Goal: Task Accomplishment & Management: Manage account settings

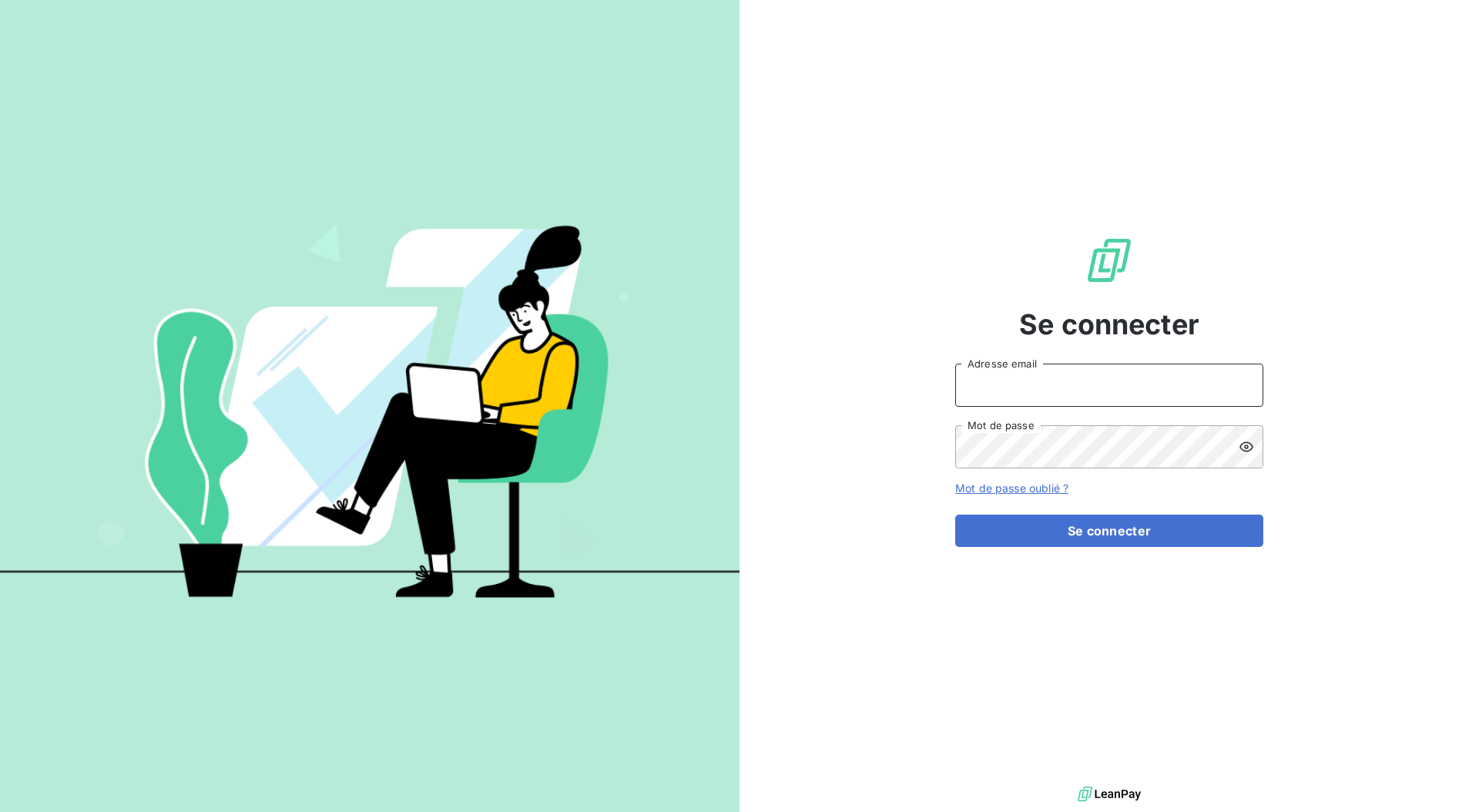
type input "[EMAIL_ADDRESS][DOMAIN_NAME]"
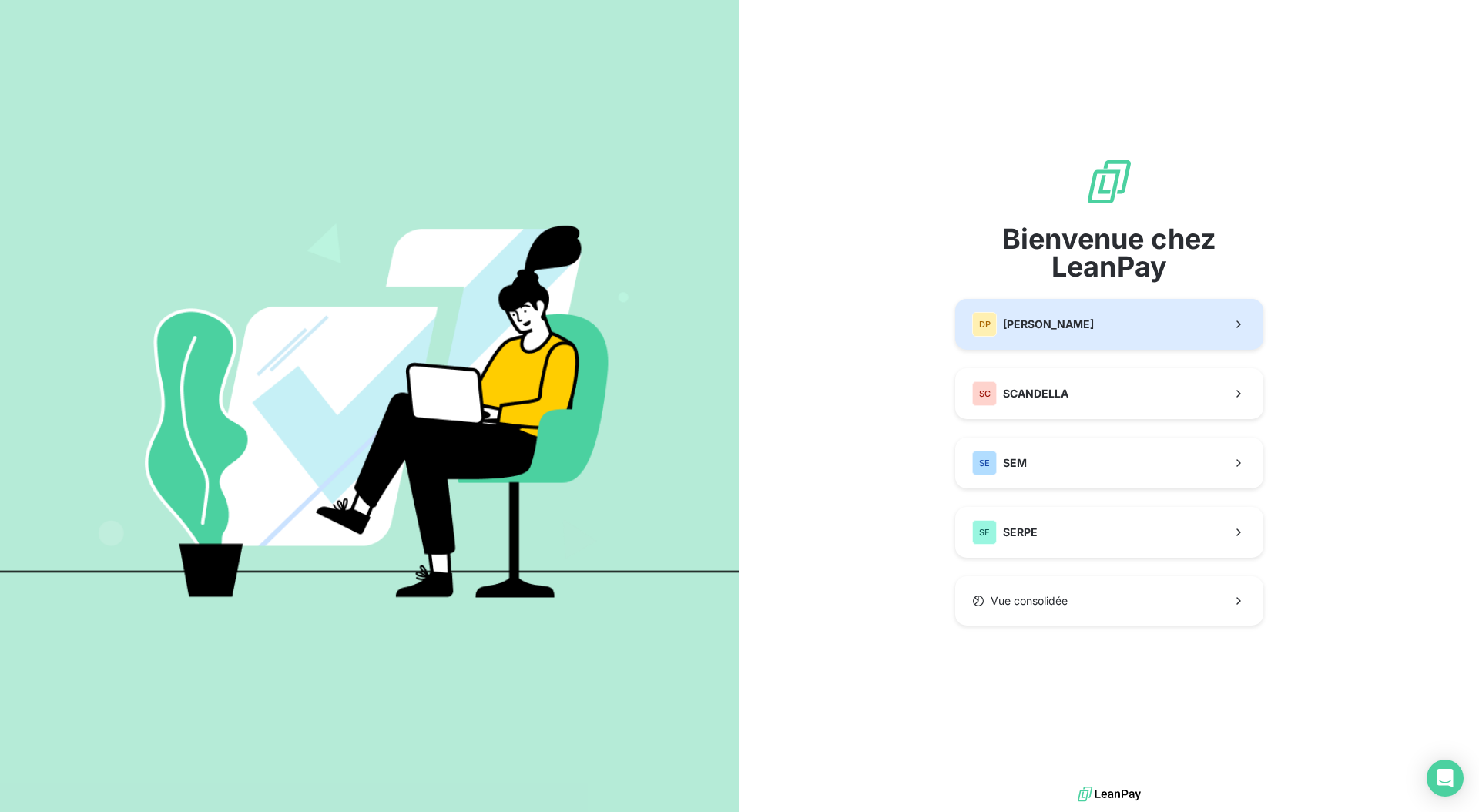
click at [1069, 325] on span "[PERSON_NAME]" at bounding box center [1048, 324] width 91 height 16
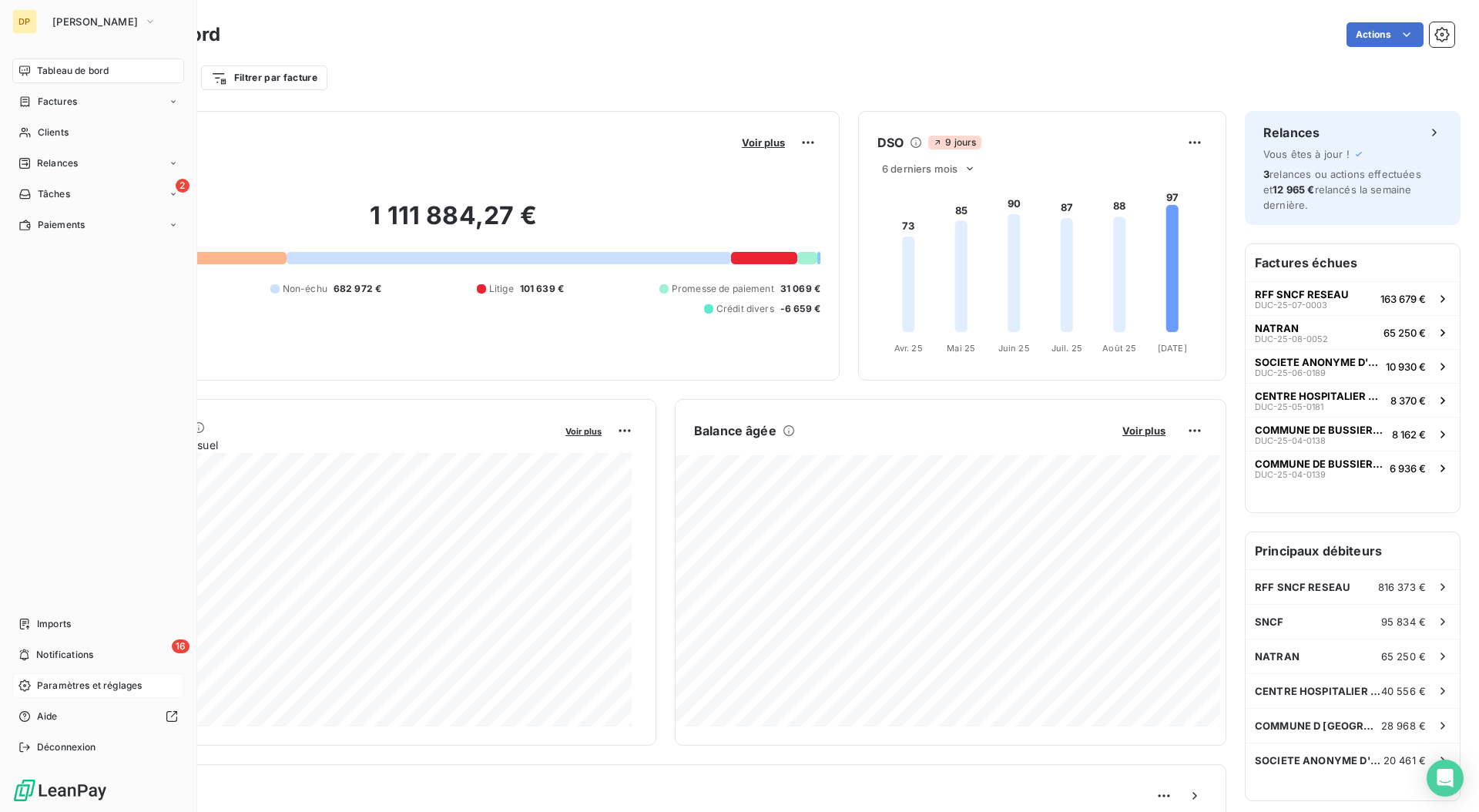
click at [63, 682] on span "Paramètres et réglages" at bounding box center [90, 685] width 105 height 14
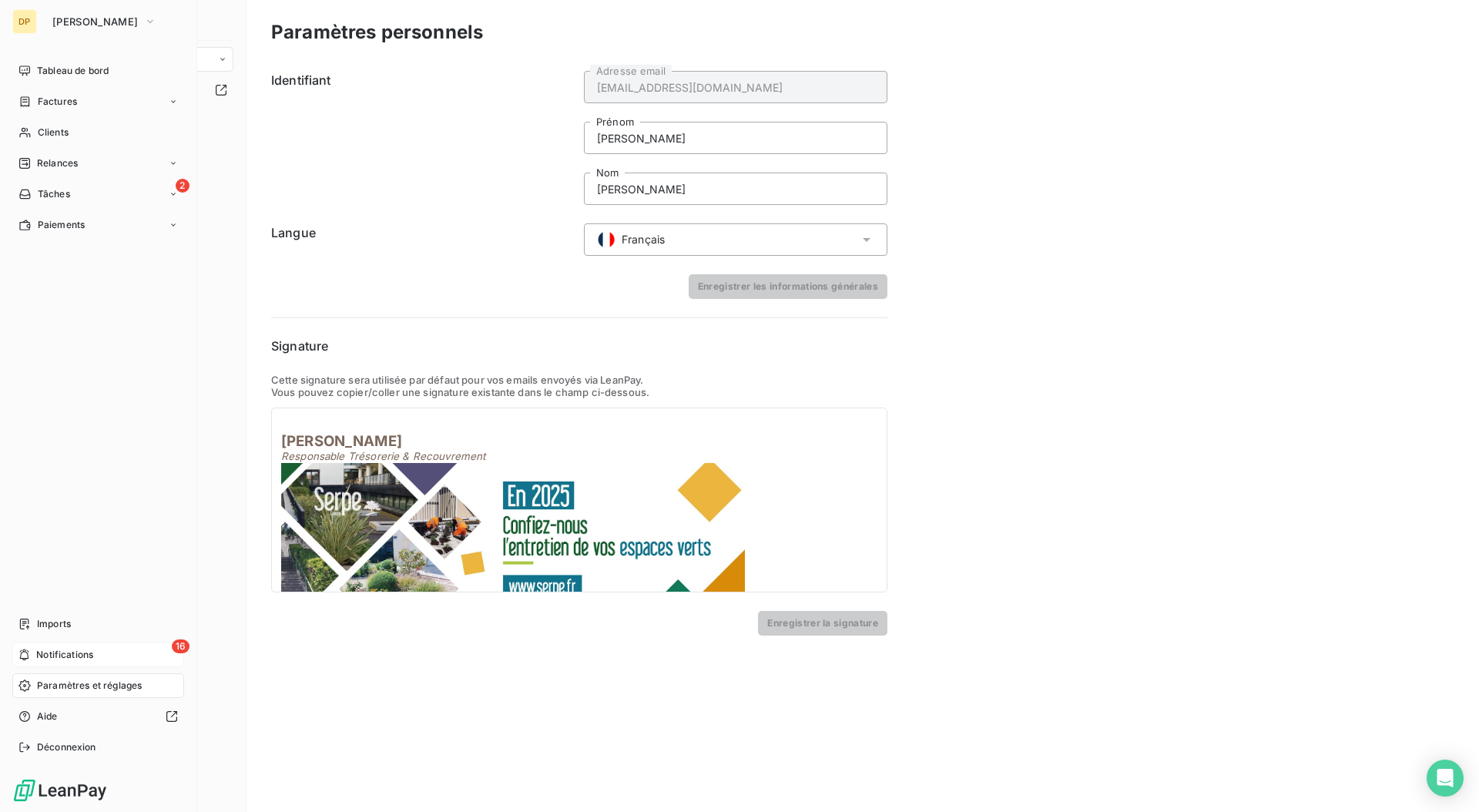
click at [103, 651] on div "16 Notifications" at bounding box center [98, 654] width 172 height 24
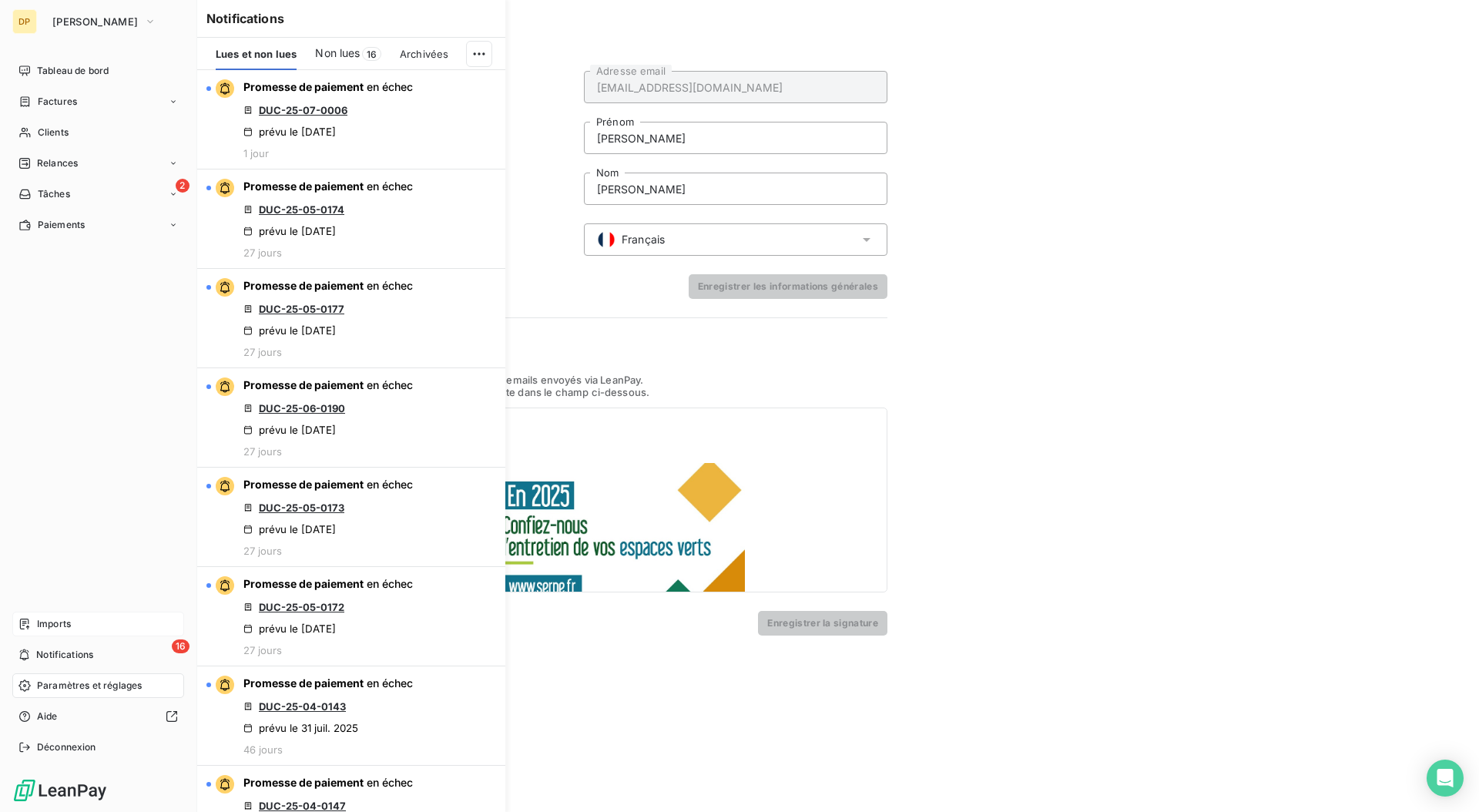
click at [80, 628] on div "Imports" at bounding box center [98, 623] width 172 height 24
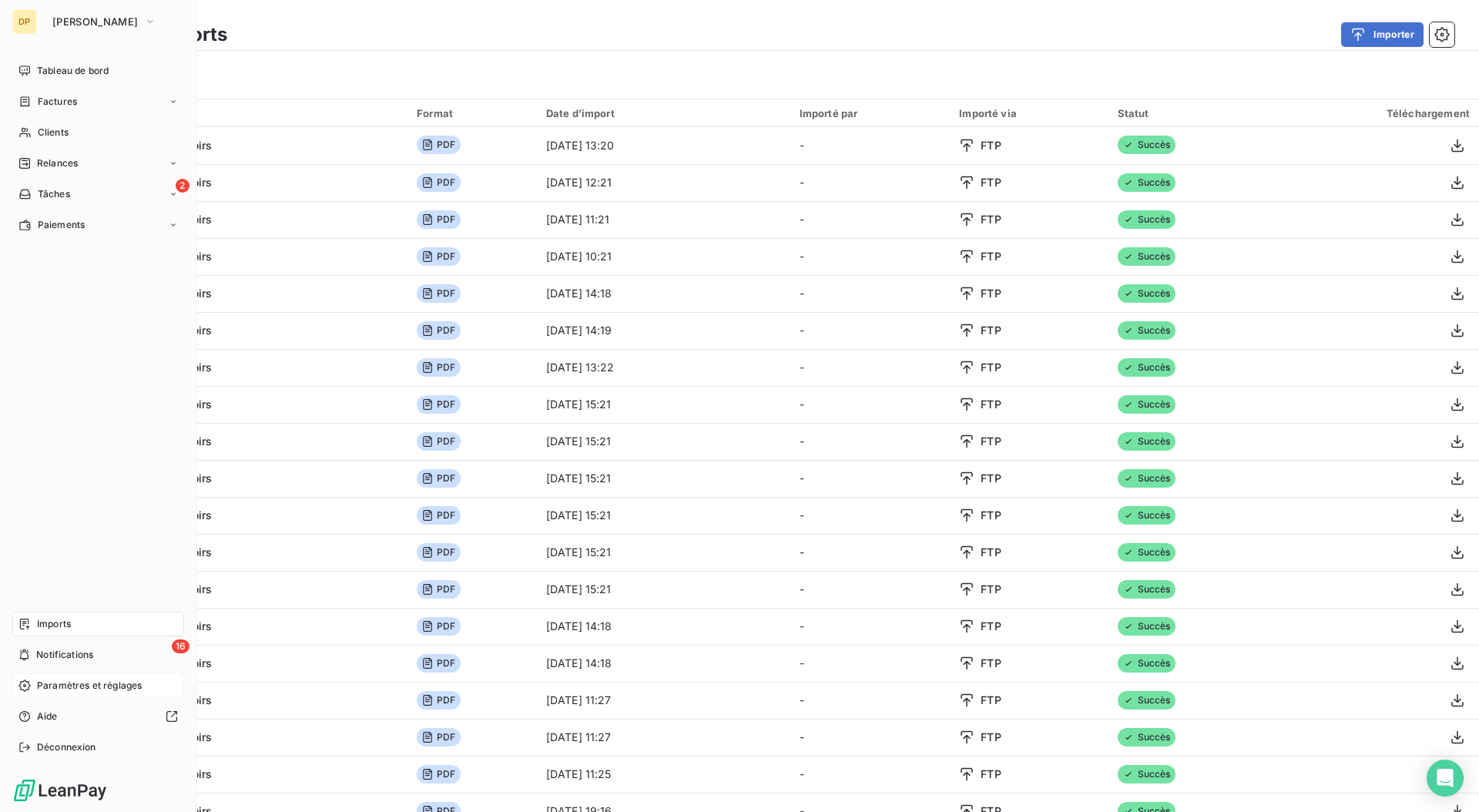
click at [61, 690] on span "Paramètres et réglages" at bounding box center [90, 685] width 105 height 14
